Goal: Transaction & Acquisition: Purchase product/service

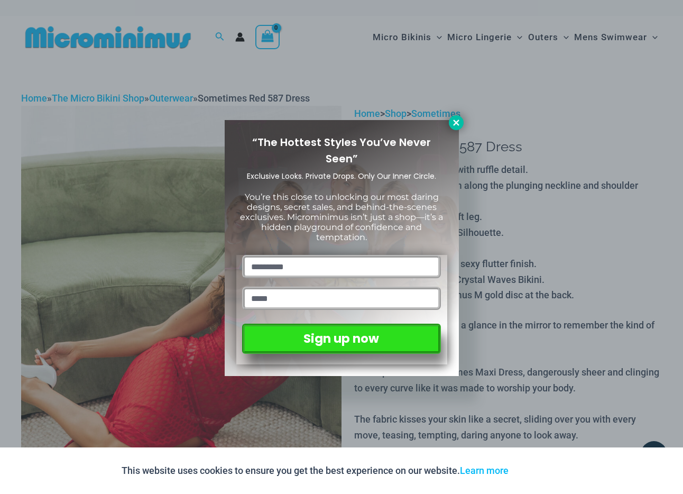
click at [456, 124] on icon at bounding box center [456, 123] width 10 height 10
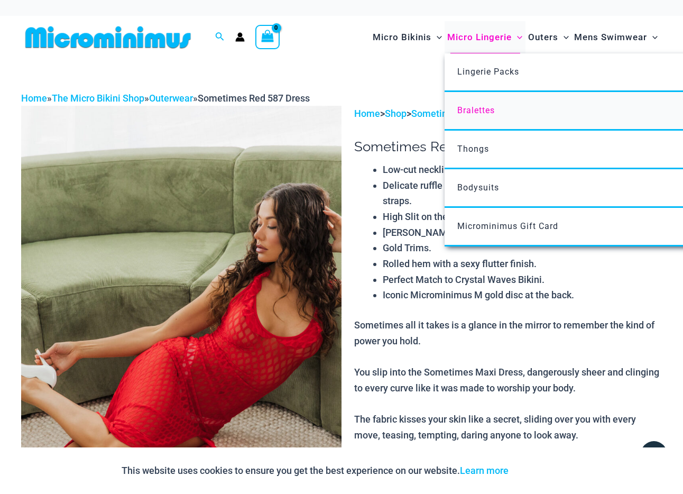
click at [479, 108] on span "Bralettes" at bounding box center [476, 110] width 38 height 10
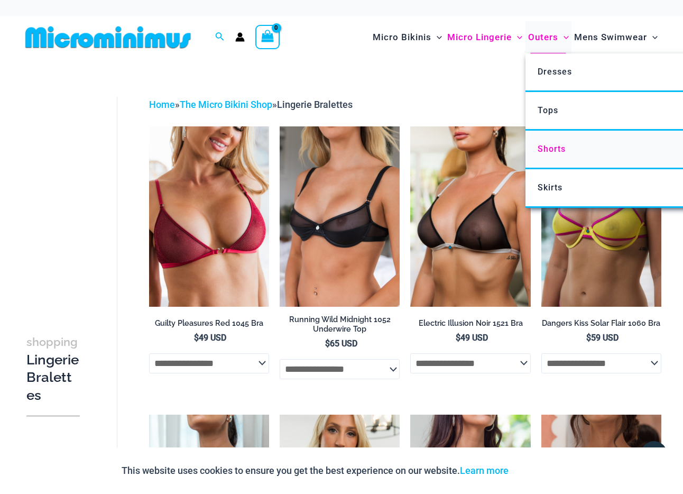
click at [555, 147] on span "Shorts" at bounding box center [551, 149] width 28 height 10
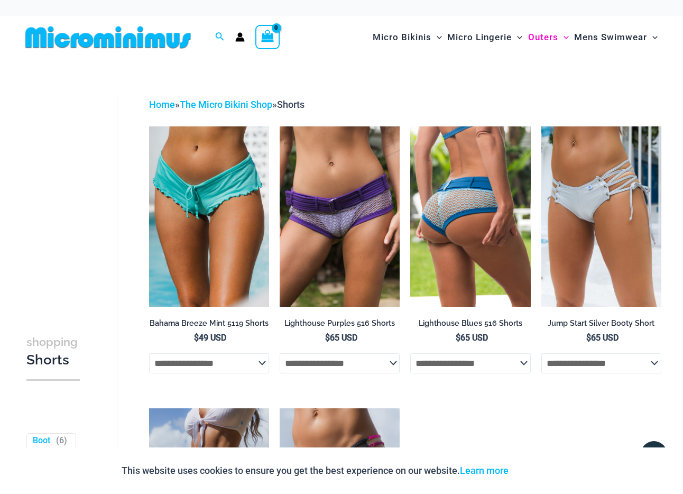
click at [454, 225] on img at bounding box center [470, 216] width 120 height 180
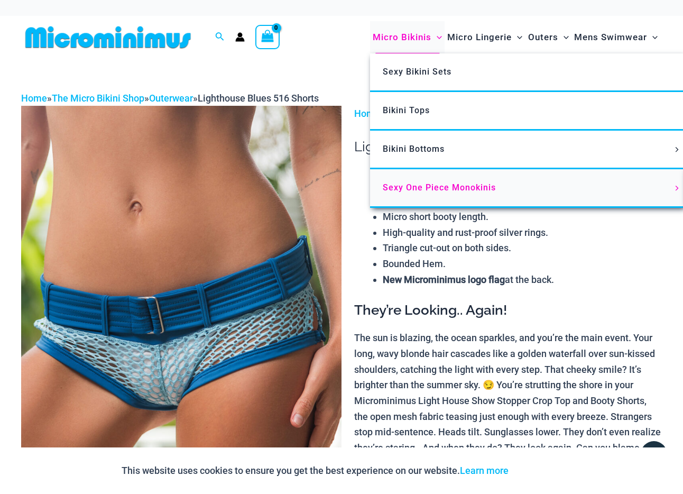
click at [444, 184] on span "Sexy One Piece Monokinis" at bounding box center [439, 187] width 113 height 10
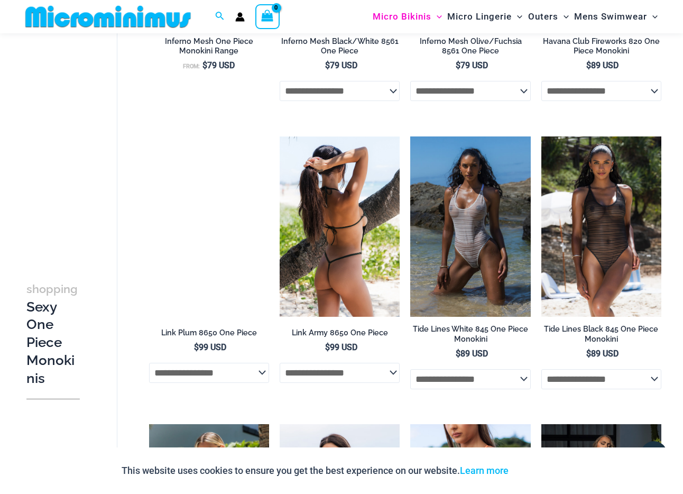
scroll to position [846, 0]
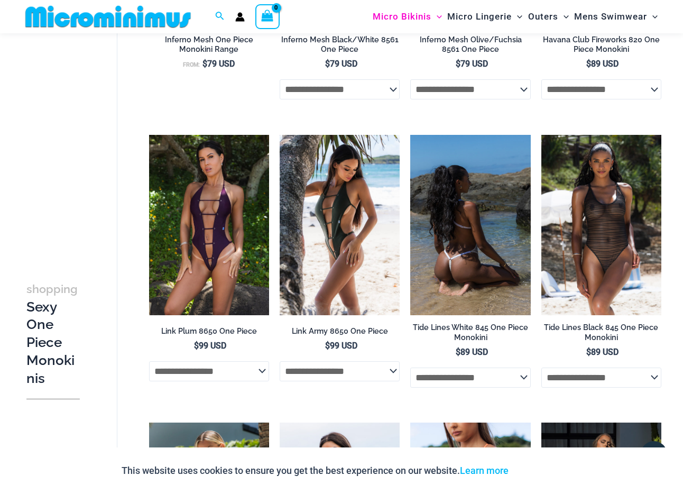
click at [468, 221] on img at bounding box center [470, 225] width 120 height 180
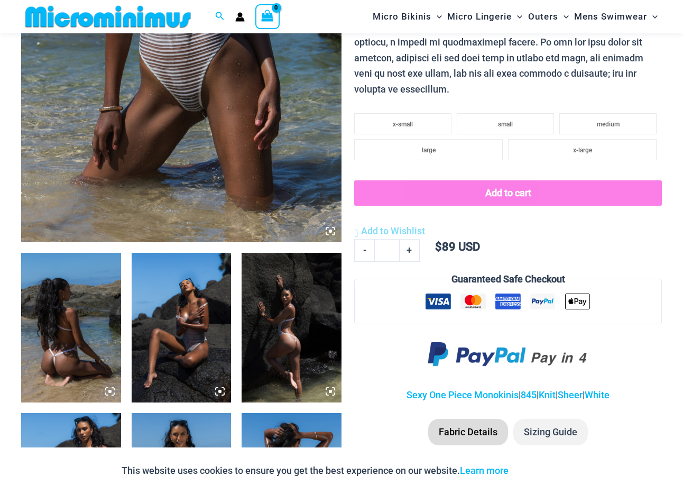
scroll to position [331, 0]
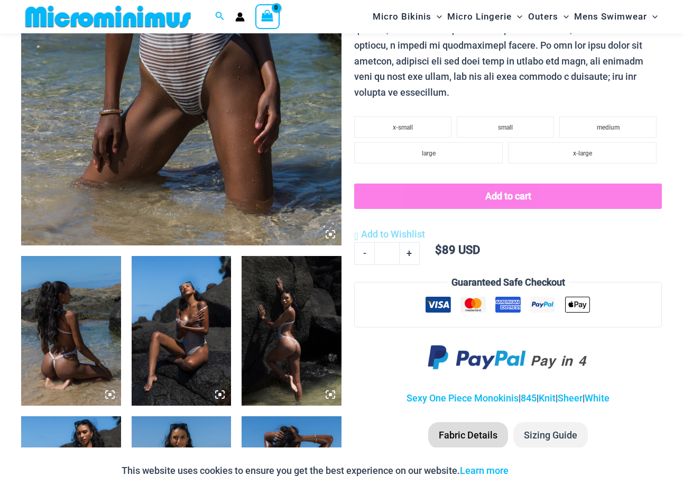
click at [72, 295] on img at bounding box center [71, 331] width 100 height 150
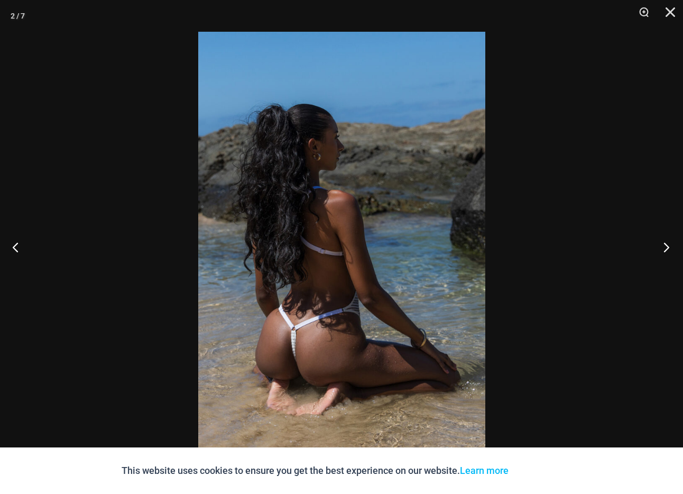
click at [673, 251] on button "Next" at bounding box center [663, 246] width 40 height 53
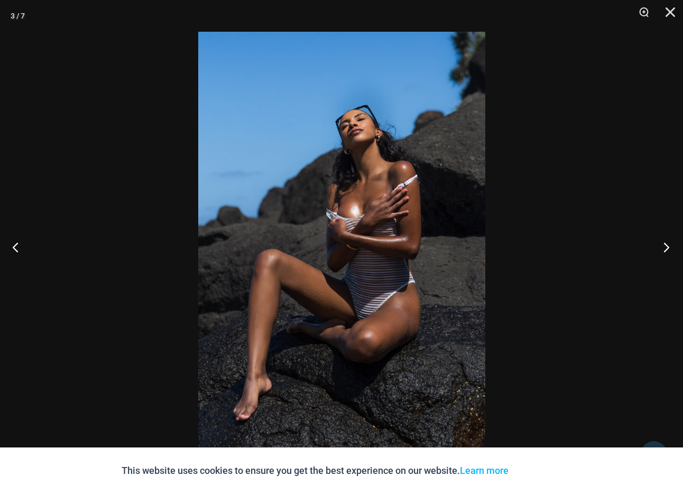
click at [671, 248] on button "Next" at bounding box center [663, 246] width 40 height 53
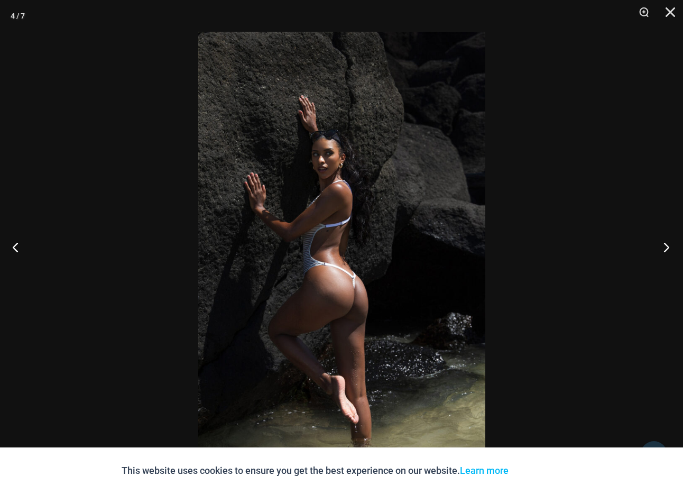
click at [667, 247] on button "Next" at bounding box center [663, 246] width 40 height 53
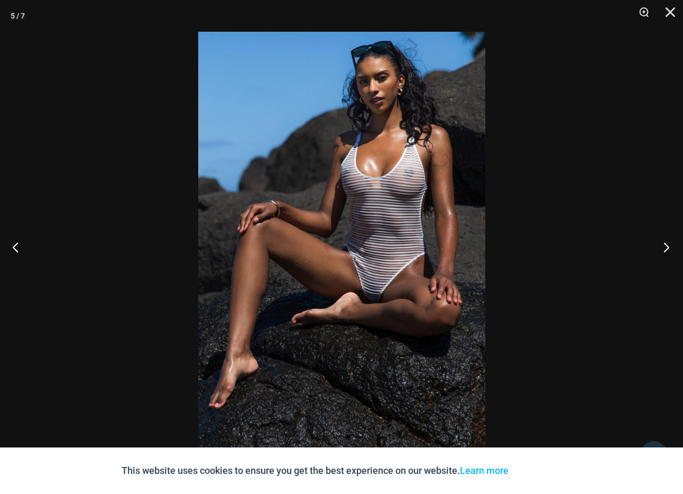
click at [667, 248] on button "Next" at bounding box center [663, 246] width 40 height 53
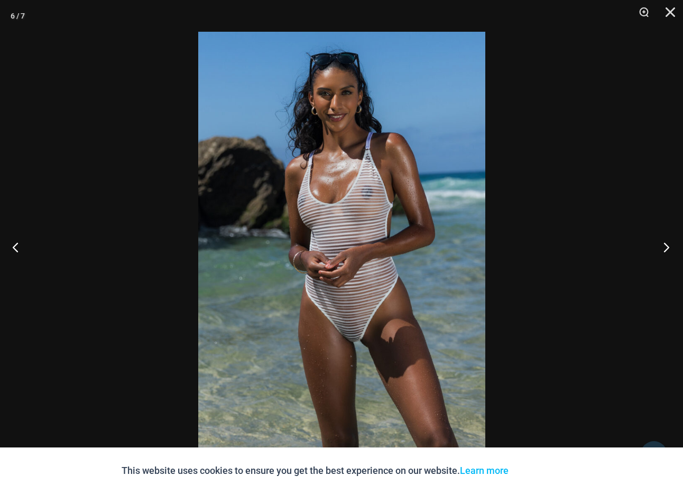
click at [667, 248] on button "Next" at bounding box center [663, 246] width 40 height 53
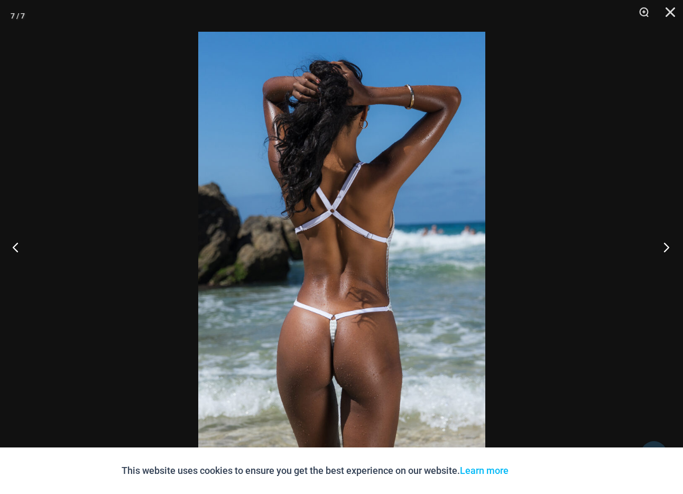
click at [667, 248] on button "Next" at bounding box center [663, 246] width 40 height 53
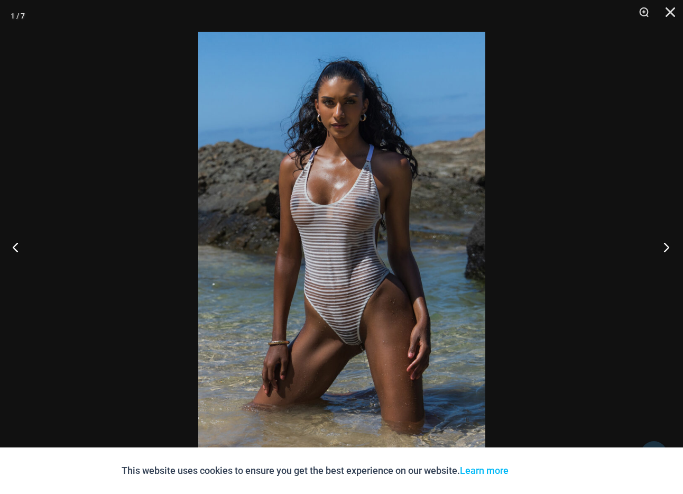
click at [667, 248] on button "Next" at bounding box center [663, 246] width 40 height 53
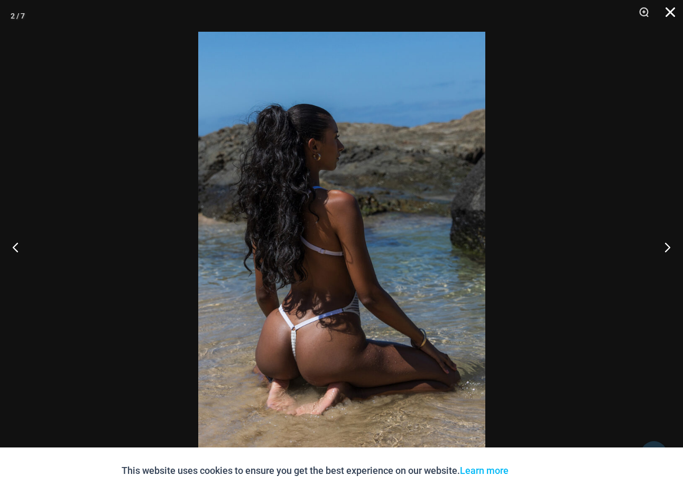
click at [670, 11] on button "Close" at bounding box center [666, 16] width 26 height 32
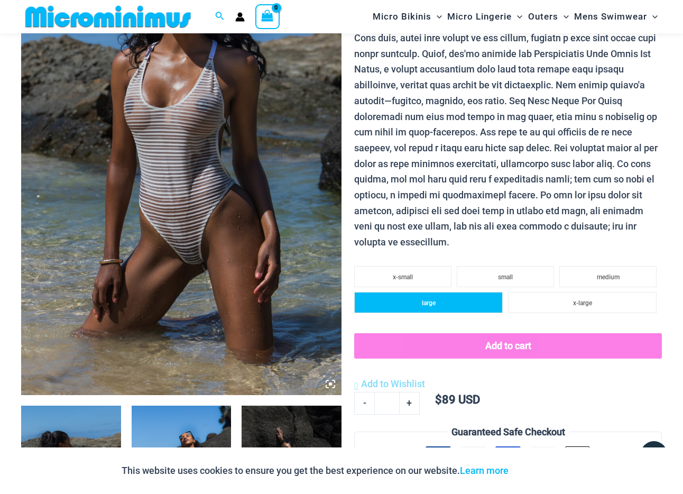
scroll to position [0, 0]
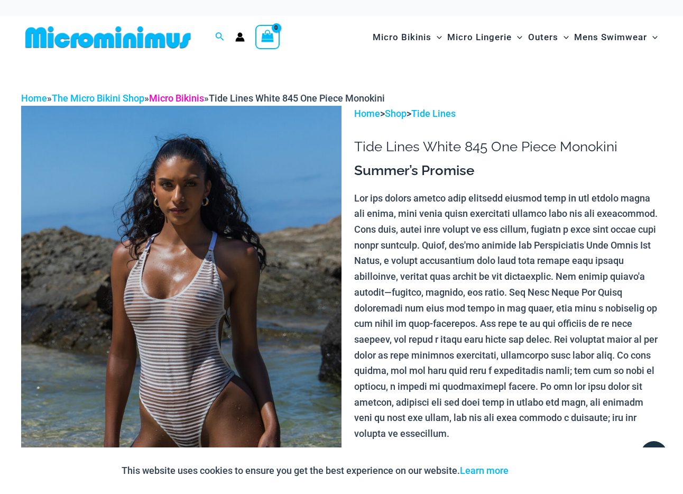
click at [186, 101] on link "Micro Bikinis" at bounding box center [176, 97] width 55 height 11
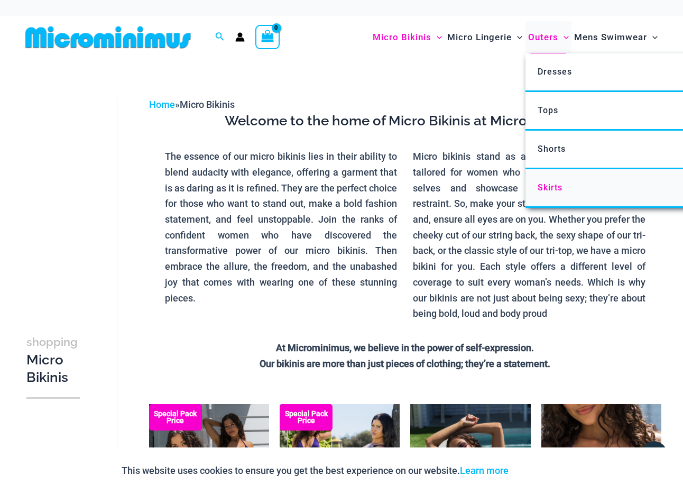
click at [553, 188] on span "Skirts" at bounding box center [549, 187] width 25 height 10
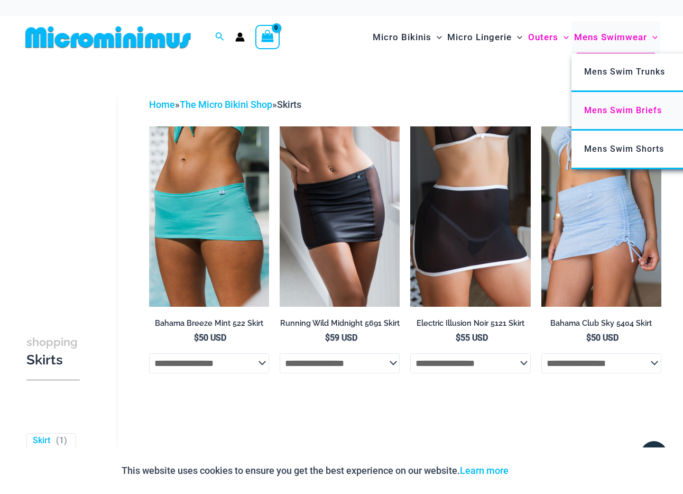
click at [618, 109] on span "Mens Swim Briefs" at bounding box center [623, 110] width 78 height 10
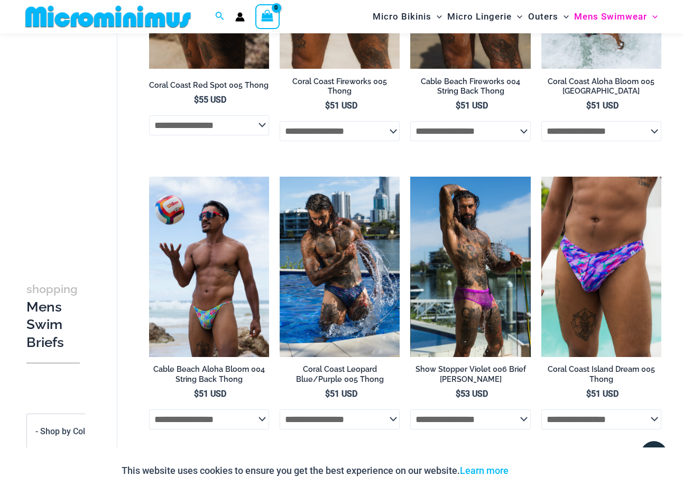
scroll to position [217, 0]
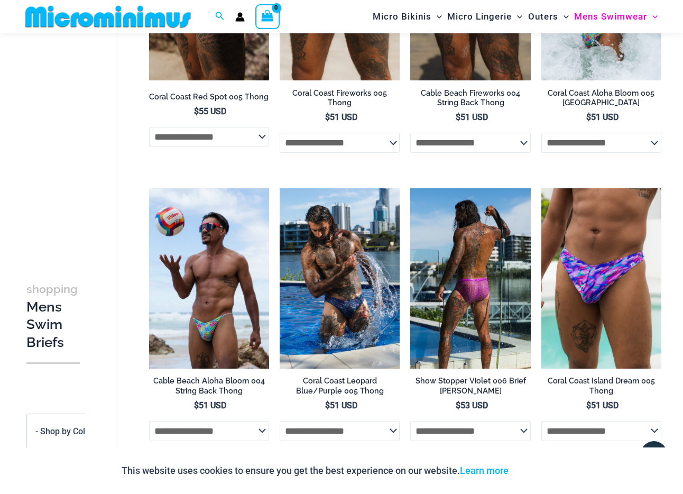
click at [472, 276] on img at bounding box center [470, 278] width 120 height 180
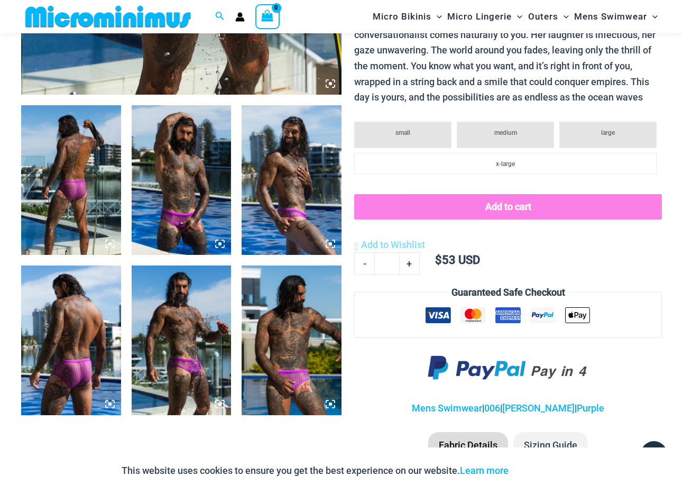
scroll to position [483, 0]
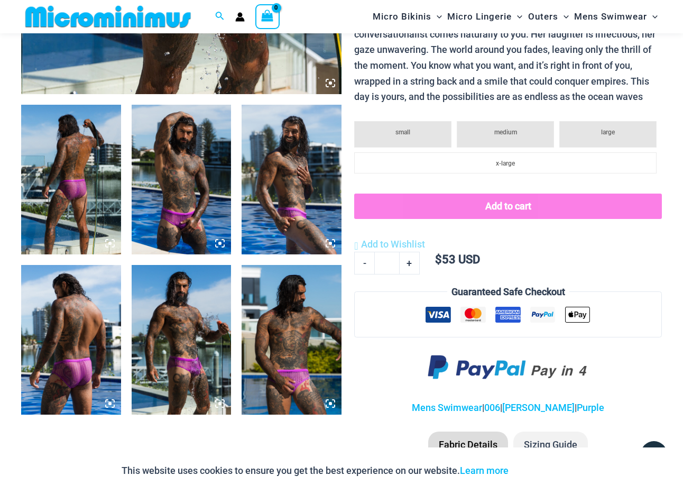
click at [195, 190] on img at bounding box center [182, 180] width 100 height 150
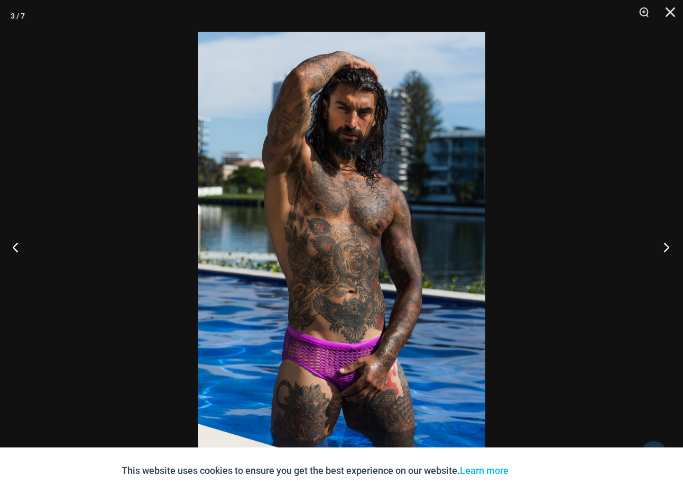
click at [667, 245] on button "Next" at bounding box center [663, 246] width 40 height 53
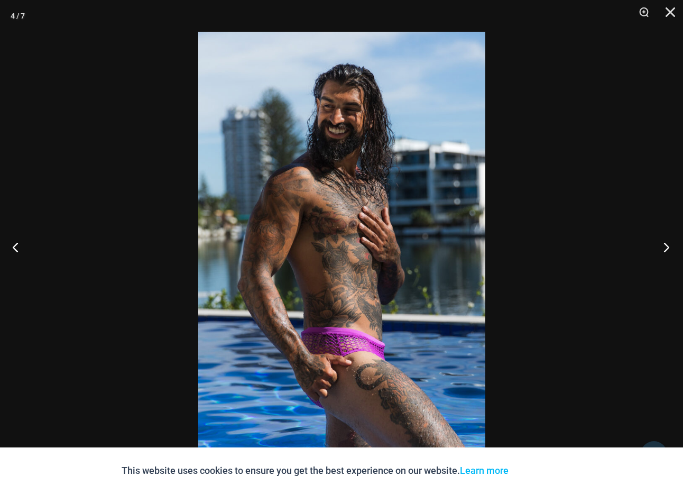
click at [667, 248] on button "Next" at bounding box center [663, 246] width 40 height 53
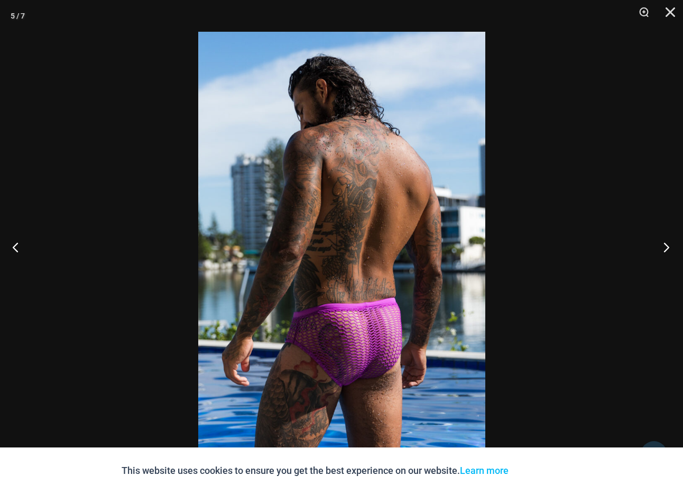
click at [667, 248] on button "Next" at bounding box center [663, 246] width 40 height 53
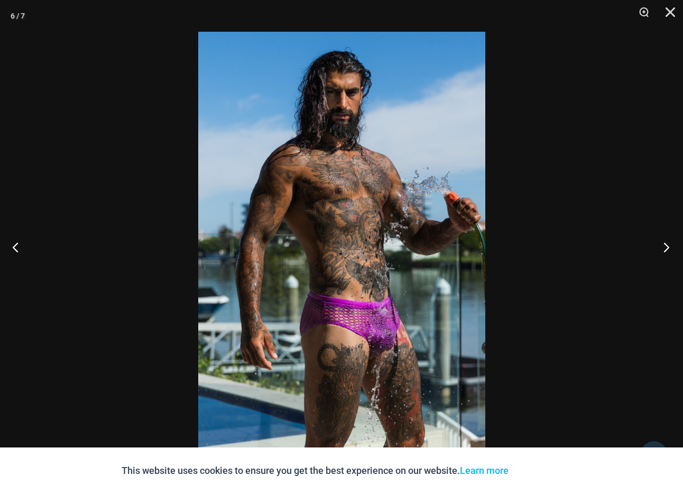
click at [669, 244] on button "Next" at bounding box center [663, 246] width 40 height 53
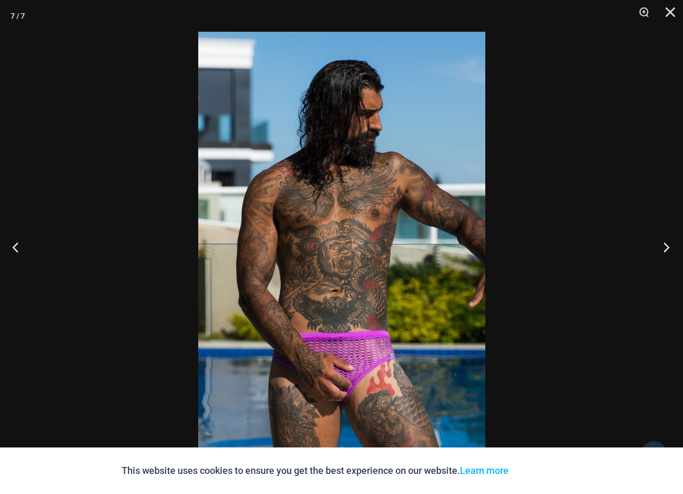
click at [669, 244] on button "Next" at bounding box center [663, 246] width 40 height 53
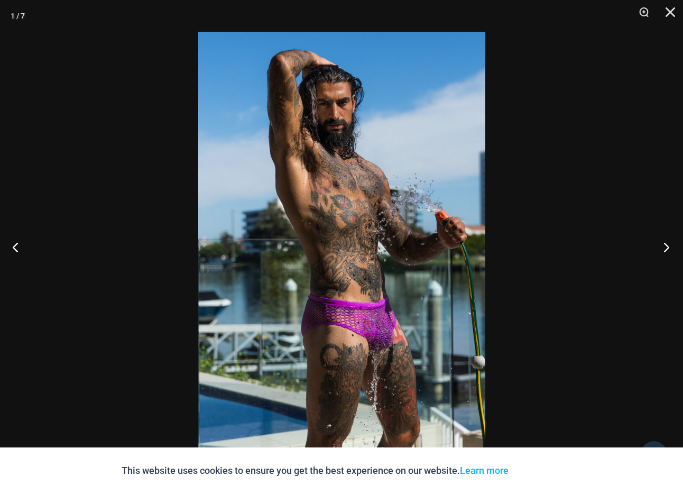
click at [667, 245] on button "Next" at bounding box center [663, 246] width 40 height 53
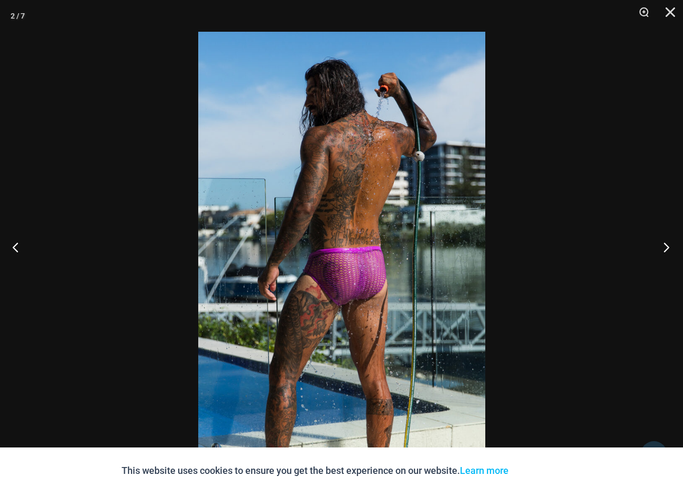
click at [667, 245] on button "Next" at bounding box center [663, 246] width 40 height 53
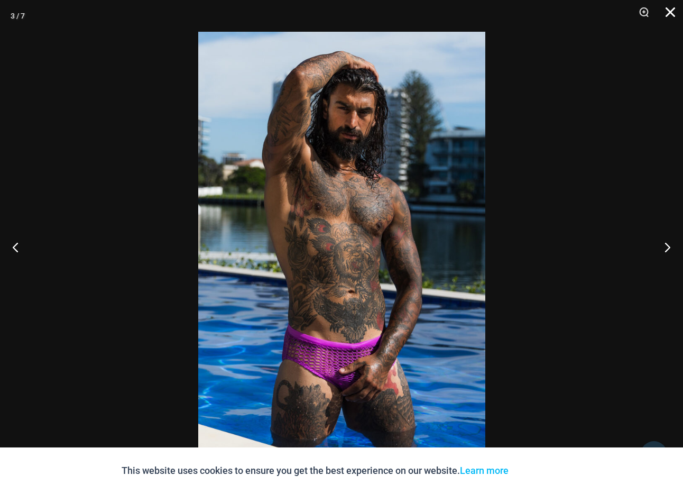
click at [670, 11] on button "Close" at bounding box center [666, 16] width 26 height 32
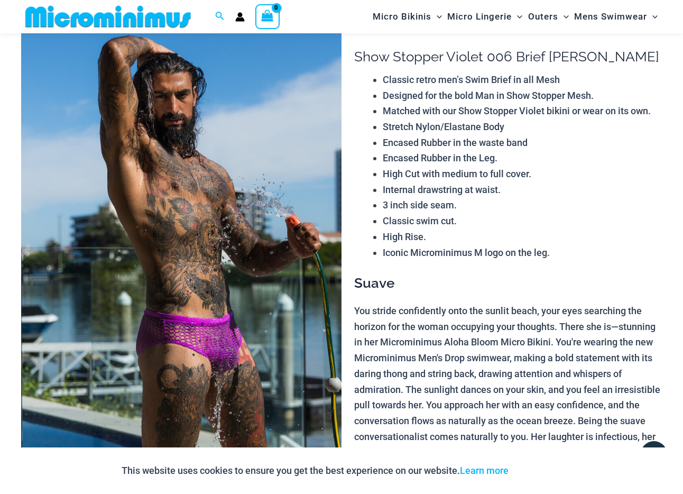
scroll to position [0, 0]
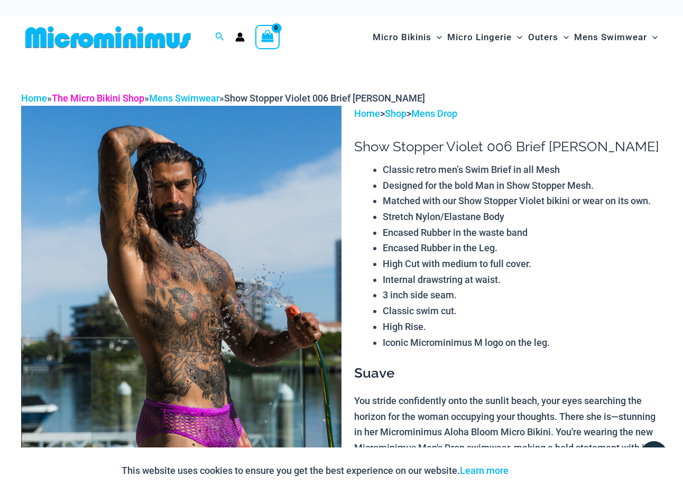
click at [86, 95] on link "The Micro Bikini Shop" at bounding box center [98, 97] width 92 height 11
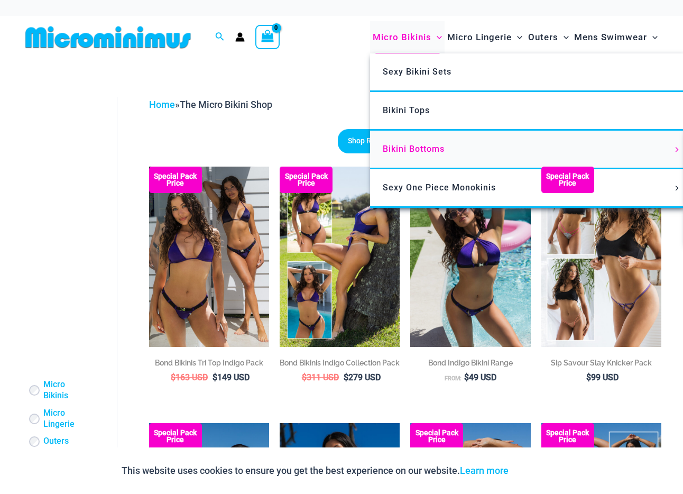
click at [418, 145] on span "Bikini Bottoms" at bounding box center [414, 149] width 62 height 10
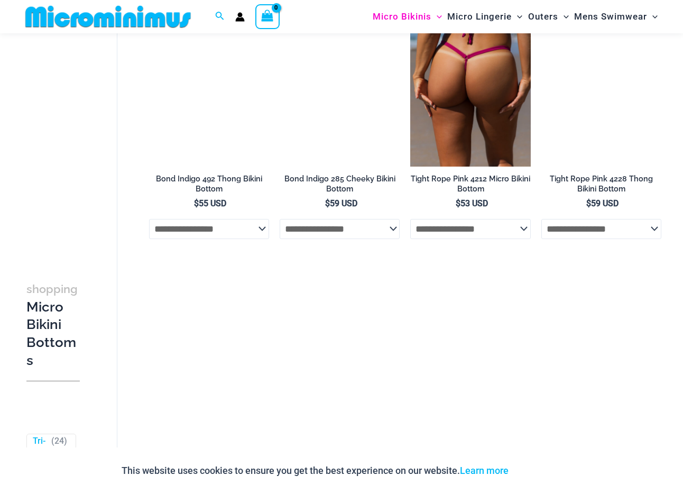
scroll to position [495, 0]
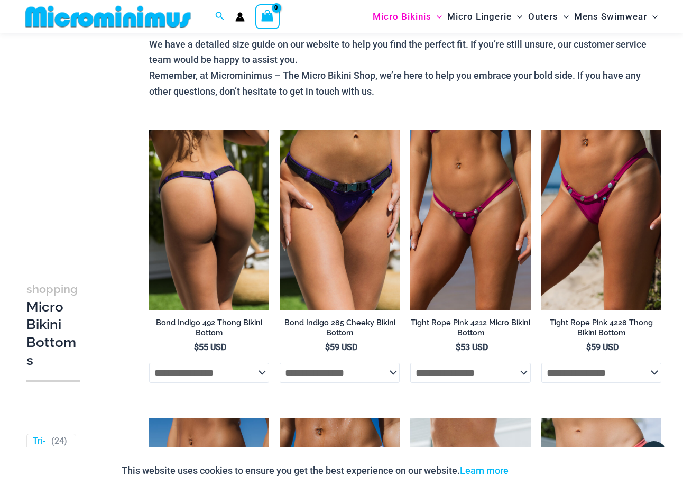
click at [209, 190] on img at bounding box center [209, 220] width 120 height 180
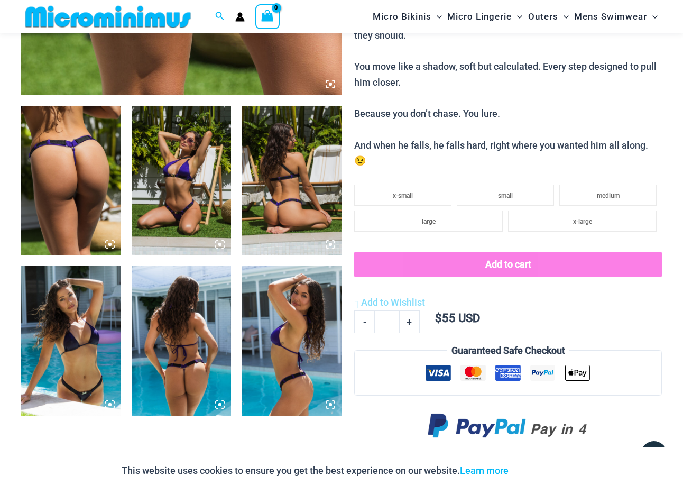
scroll to position [482, 0]
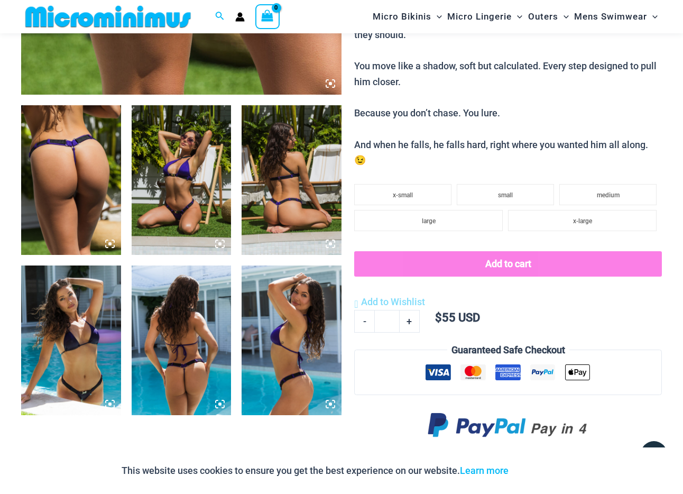
click at [68, 178] on img at bounding box center [71, 180] width 100 height 150
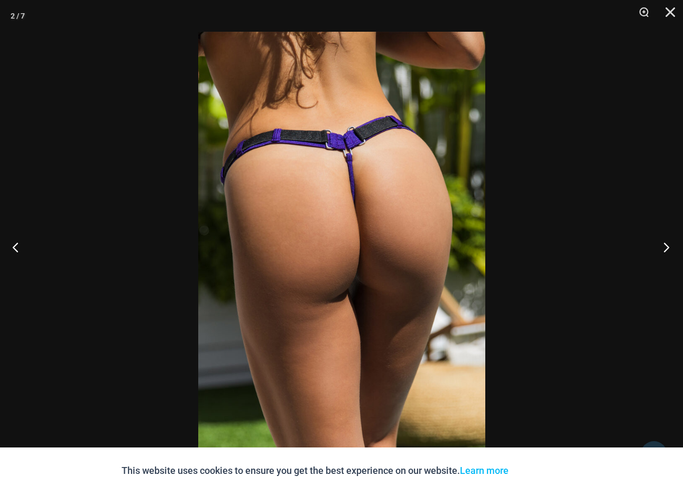
click at [665, 248] on button "Next" at bounding box center [663, 246] width 40 height 53
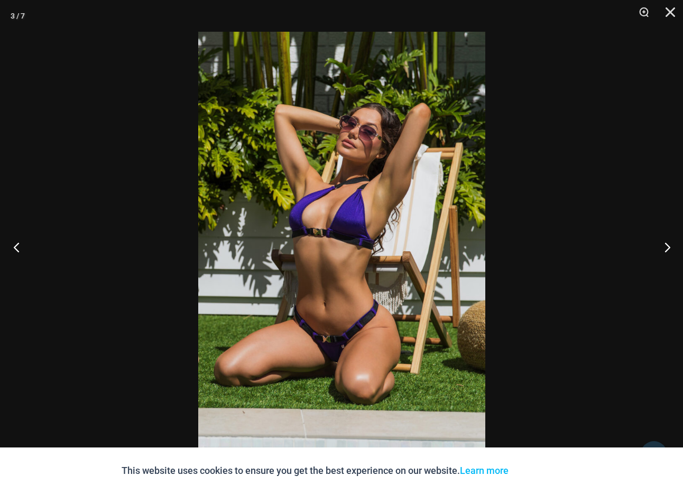
click at [19, 250] on button "Previous" at bounding box center [20, 246] width 40 height 53
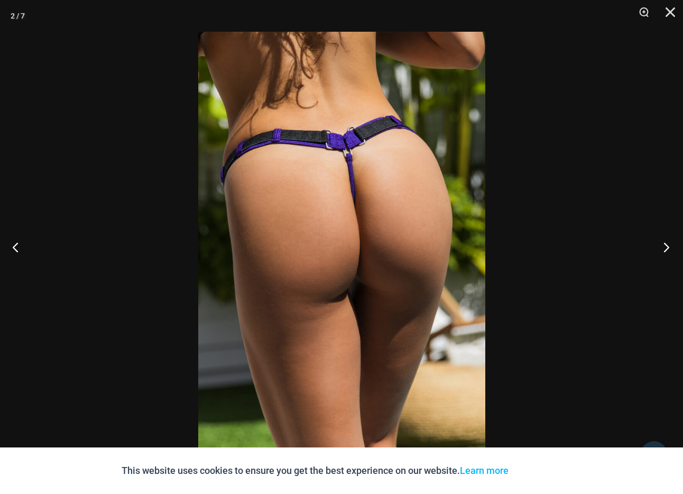
click at [668, 248] on button "Next" at bounding box center [663, 246] width 40 height 53
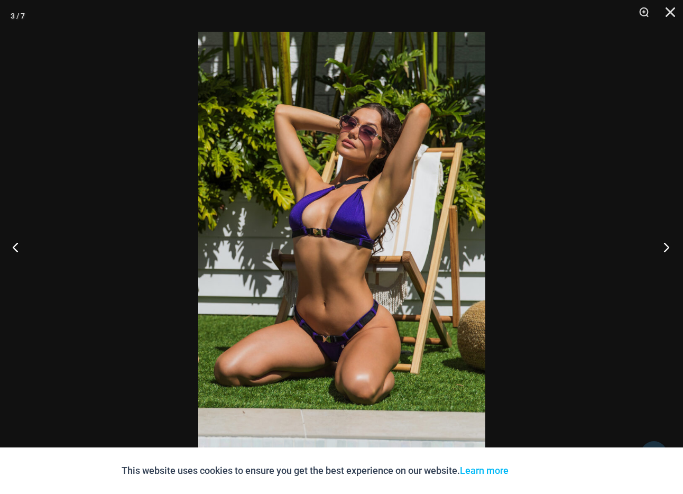
click at [666, 247] on button "Next" at bounding box center [663, 246] width 40 height 53
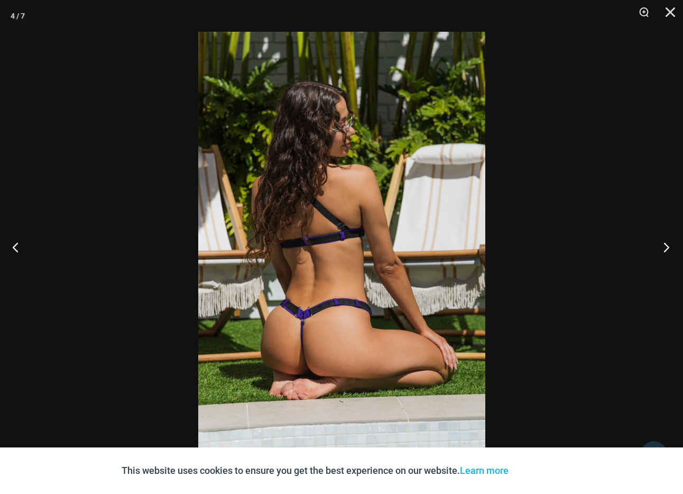
click at [666, 247] on button "Next" at bounding box center [663, 246] width 40 height 53
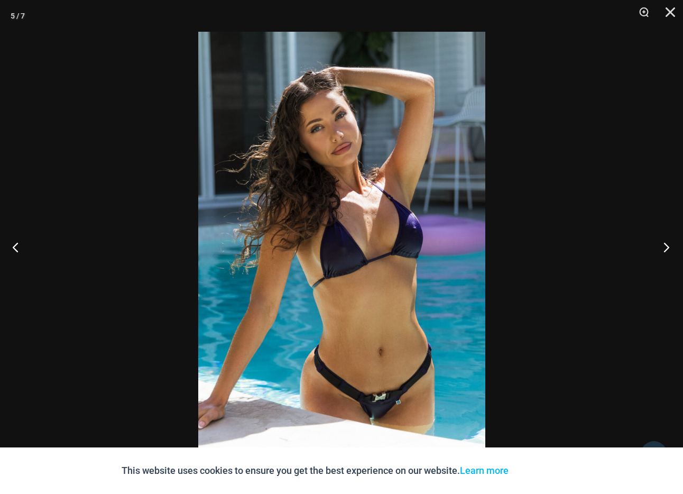
click at [666, 247] on button "Next" at bounding box center [663, 246] width 40 height 53
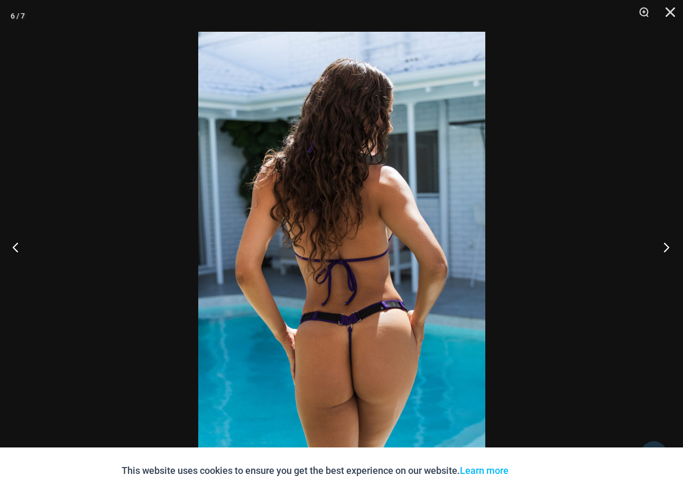
click at [666, 247] on button "Next" at bounding box center [663, 246] width 40 height 53
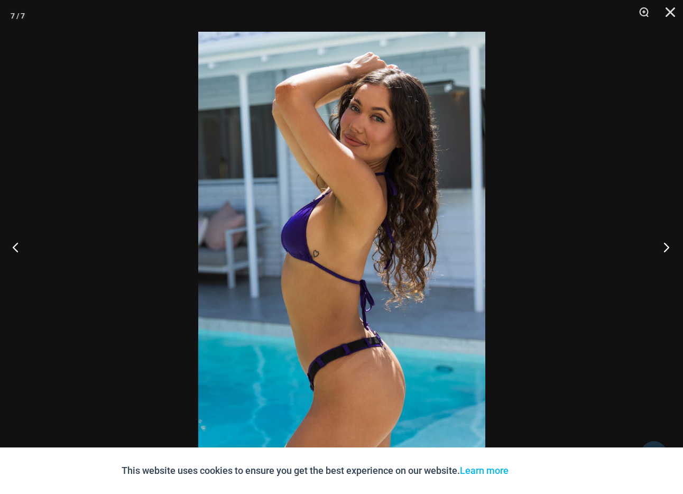
click at [666, 247] on button "Next" at bounding box center [663, 246] width 40 height 53
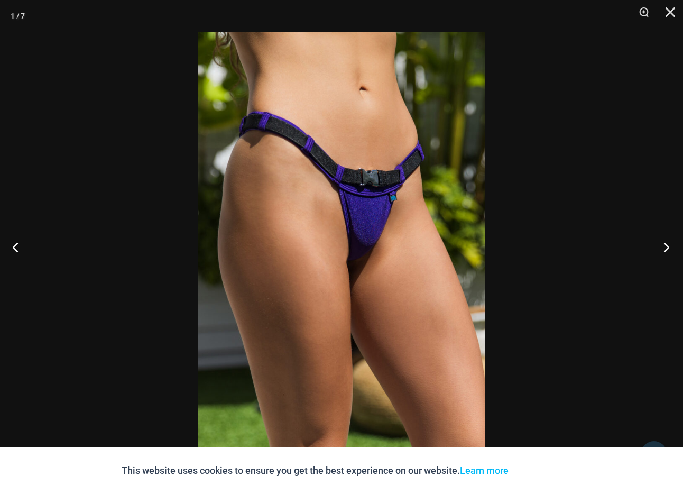
click at [666, 247] on button "Next" at bounding box center [663, 246] width 40 height 53
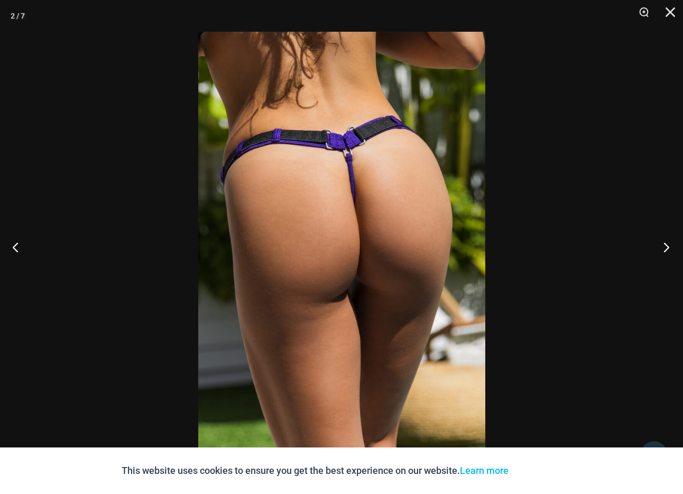
click at [666, 247] on button "Next" at bounding box center [663, 246] width 40 height 53
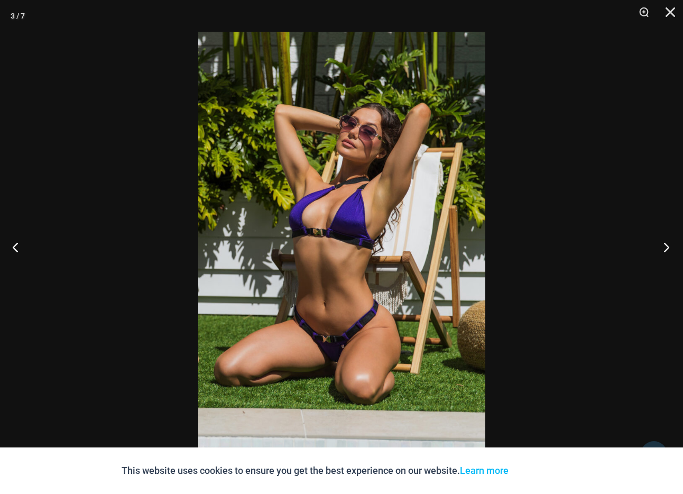
click at [666, 247] on button "Next" at bounding box center [663, 246] width 40 height 53
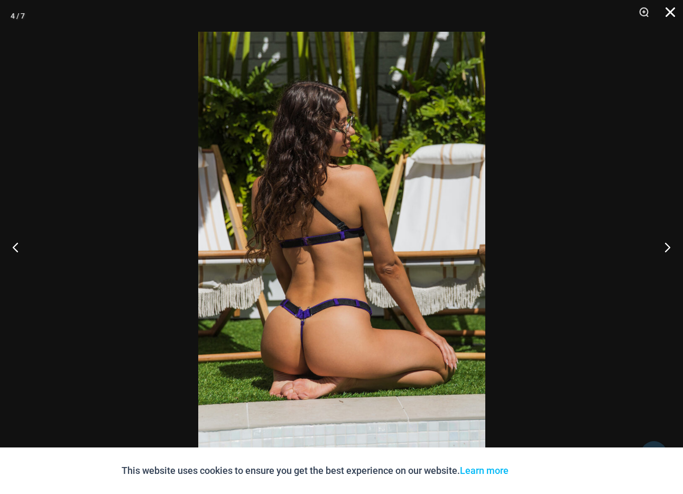
click at [672, 15] on button "Close" at bounding box center [666, 16] width 26 height 32
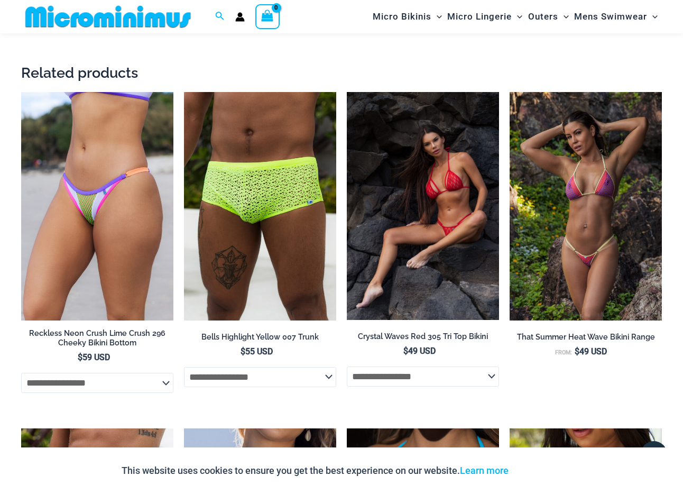
scroll to position [1451, 0]
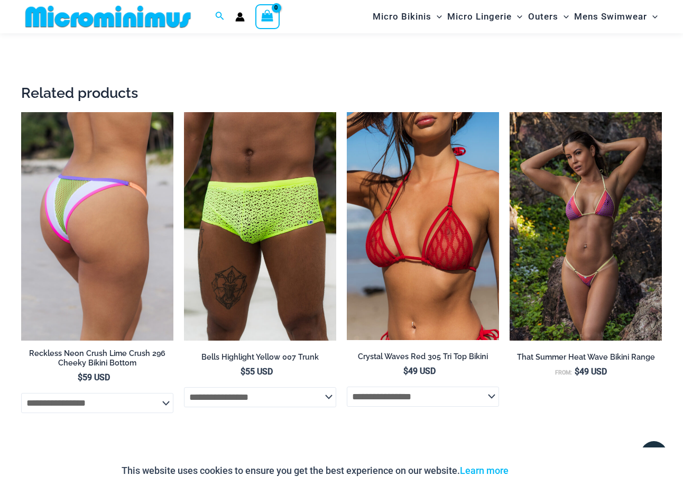
click at [87, 223] on img at bounding box center [97, 226] width 152 height 228
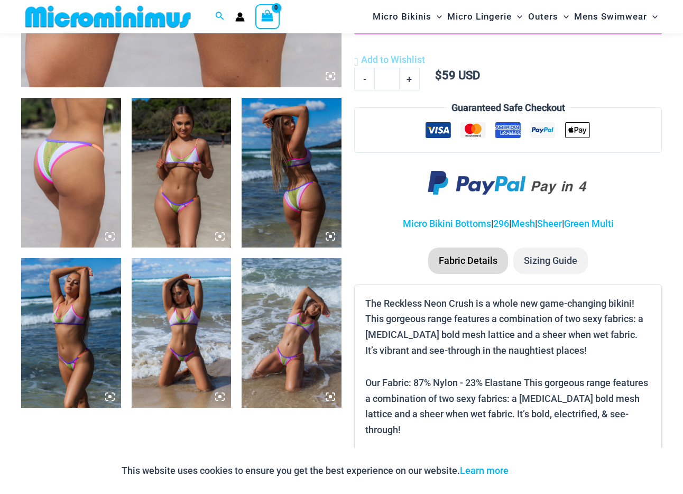
scroll to position [490, 0]
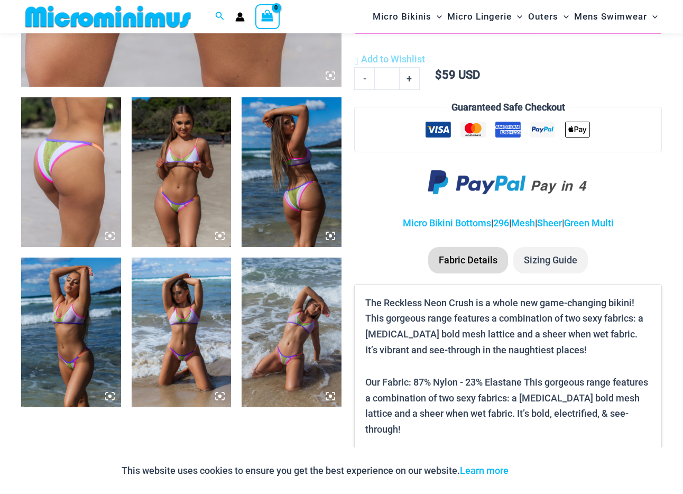
click at [186, 174] on img at bounding box center [182, 172] width 100 height 150
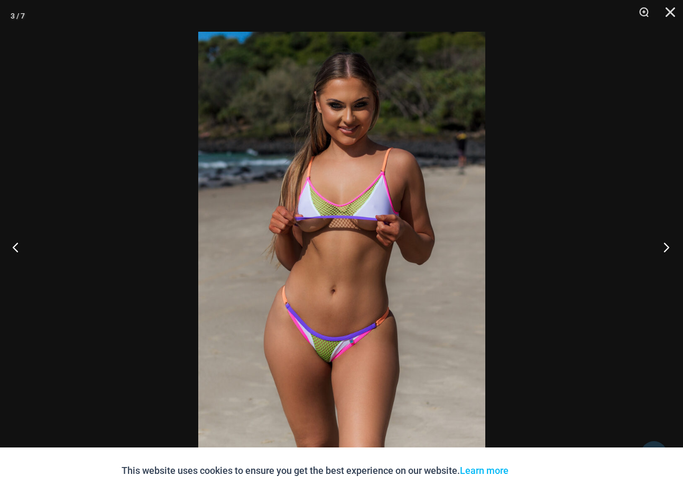
click at [670, 248] on button "Next" at bounding box center [663, 246] width 40 height 53
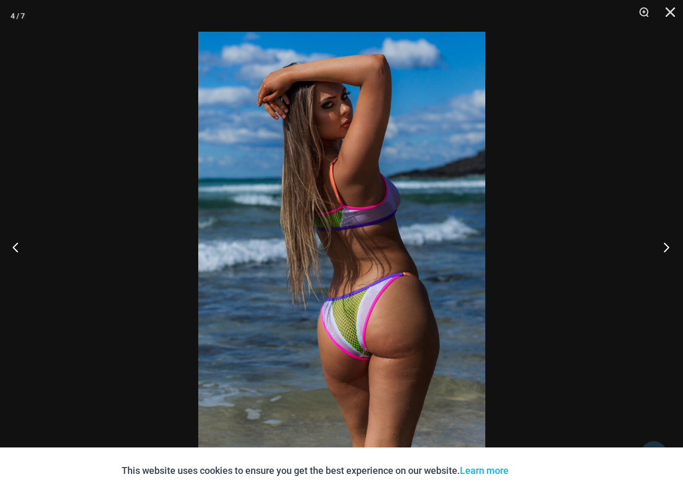
click at [669, 247] on button "Next" at bounding box center [663, 246] width 40 height 53
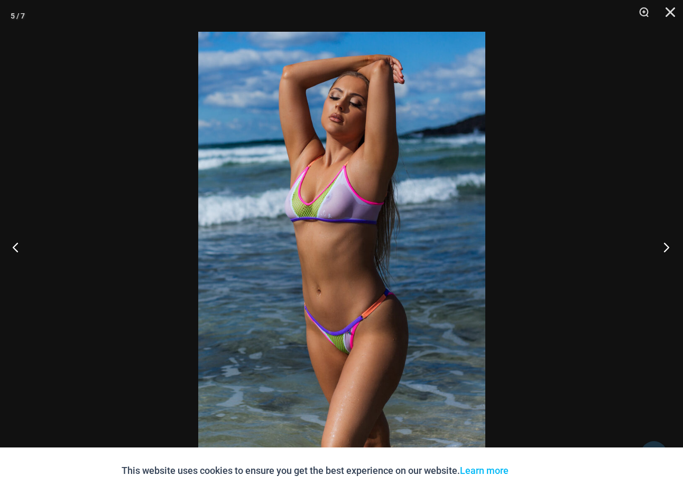
click at [666, 250] on button "Next" at bounding box center [663, 246] width 40 height 53
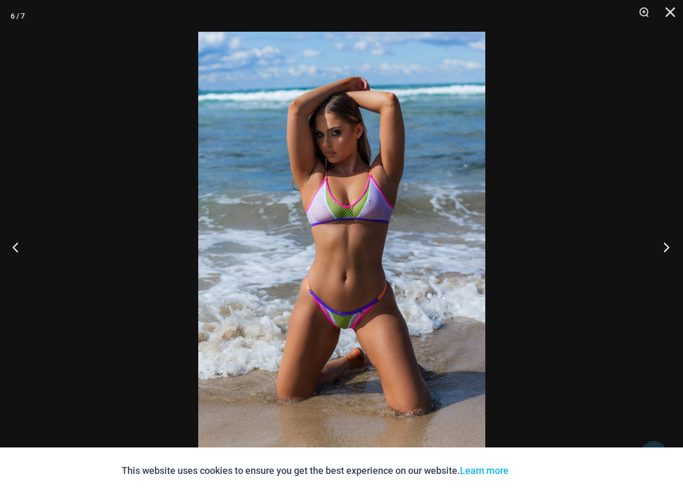
click at [666, 250] on button "Next" at bounding box center [663, 246] width 40 height 53
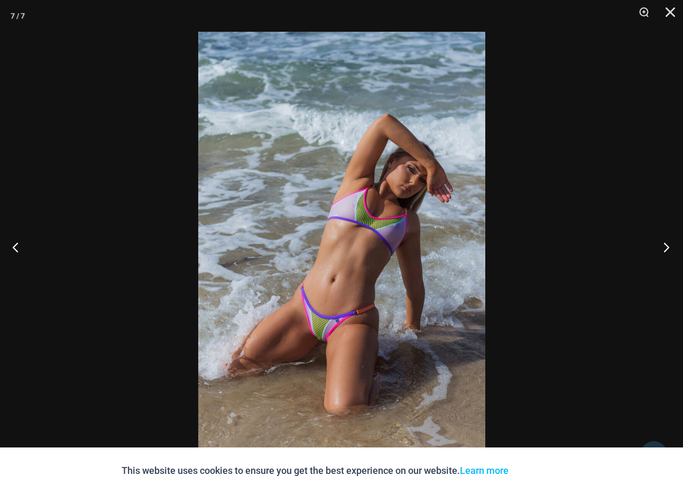
click at [665, 247] on button "Next" at bounding box center [663, 246] width 40 height 53
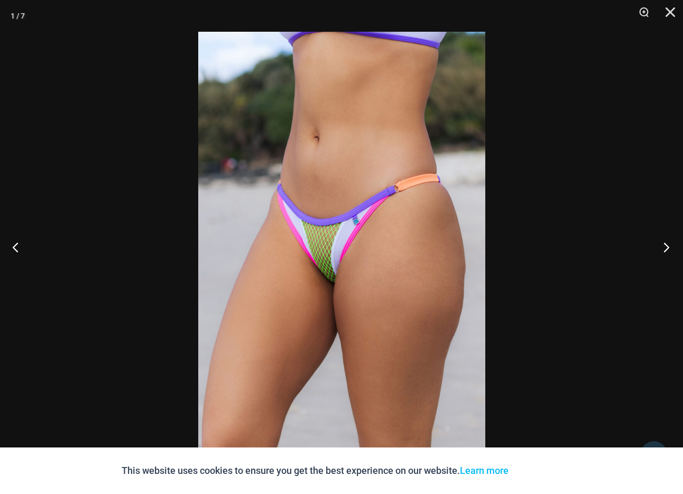
click at [665, 247] on button "Next" at bounding box center [663, 246] width 40 height 53
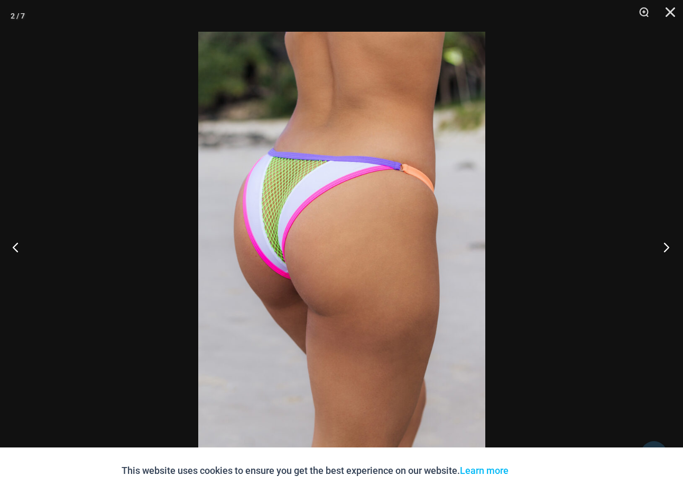
click at [666, 246] on button "Next" at bounding box center [663, 246] width 40 height 53
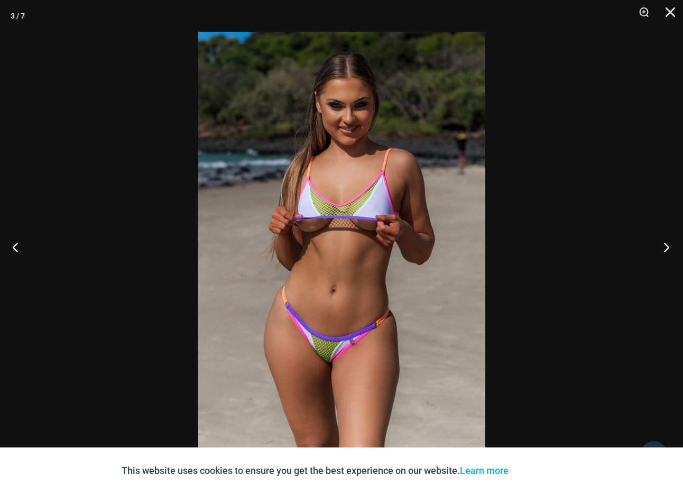
click at [666, 246] on button "Next" at bounding box center [663, 246] width 40 height 53
